Goal: Download file/media

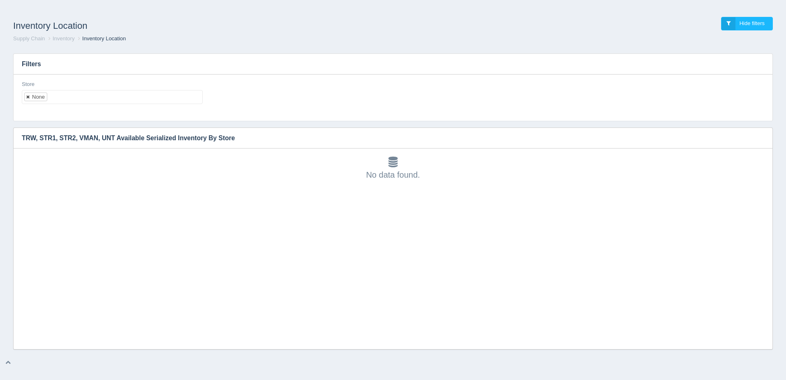
click at [28, 96] on link at bounding box center [28, 96] width 5 height 5
click at [35, 99] on input "text" at bounding box center [29, 96] width 14 height 13
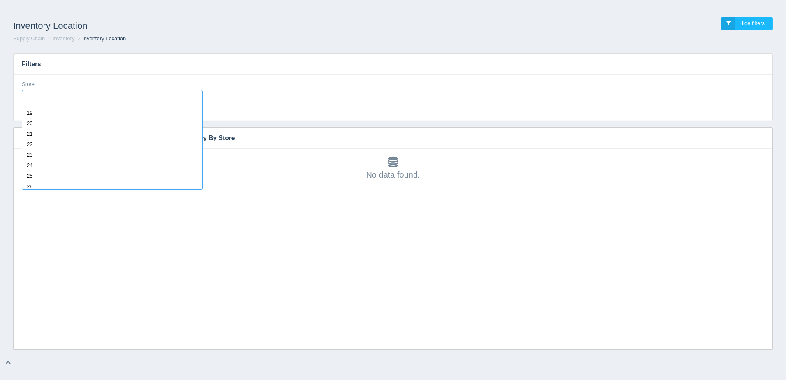
scroll to position [329, 0]
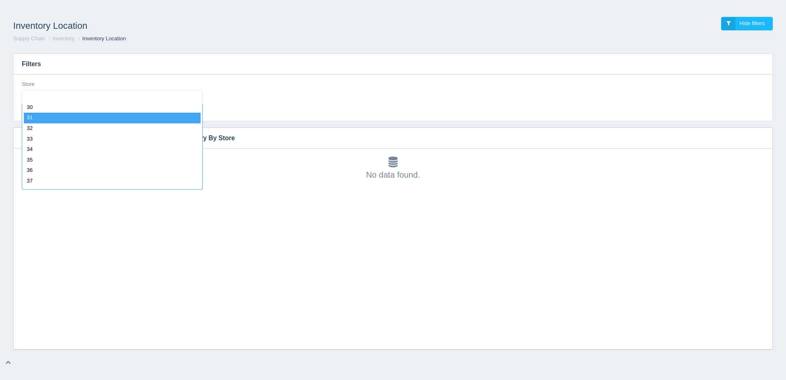
select select "31"
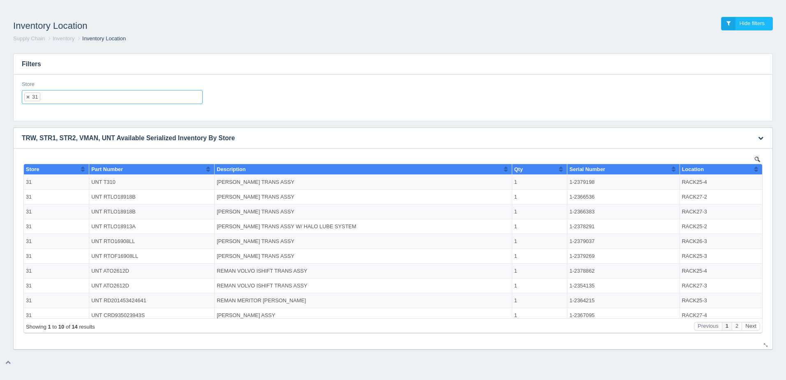
scroll to position [0, 0]
click at [765, 138] on button "button" at bounding box center [761, 138] width 11 height 13
click at [741, 151] on link "Download CSV" at bounding box center [734, 150] width 66 height 12
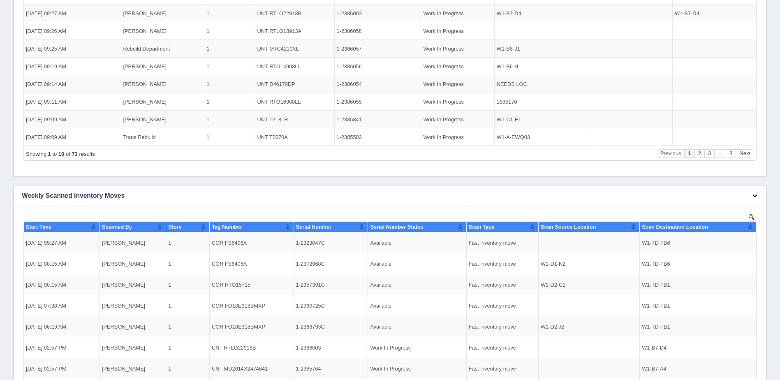
click at [735, 177] on button "button" at bounding box center [368, 169] width 732 height 18
click at [399, 177] on link "Download CSV" at bounding box center [356, 169] width 87 height 18
